Goal: Task Accomplishment & Management: Use online tool/utility

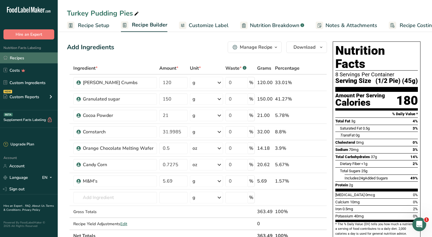
click at [20, 56] on link "Recipes" at bounding box center [29, 57] width 58 height 11
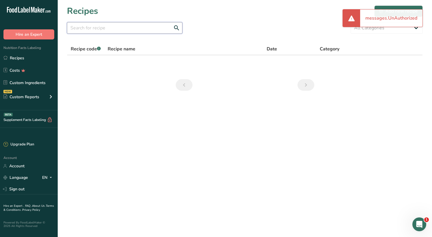
click at [122, 28] on input "text" at bounding box center [124, 28] width 115 height 12
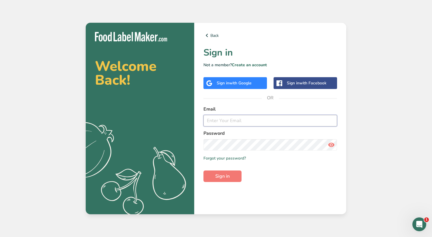
click at [245, 123] on input "email" at bounding box center [270, 121] width 134 height 12
paste input "[EMAIL_ADDRESS][DOMAIN_NAME]"
type input "[EMAIL_ADDRESS][DOMAIN_NAME]"
click at [213, 171] on button "Sign in" at bounding box center [222, 177] width 38 height 12
